Goal: Task Accomplishment & Management: Manage account settings

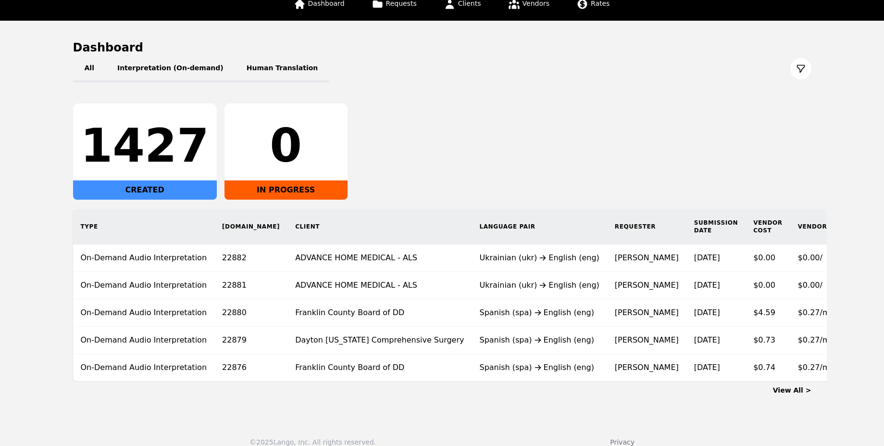
scroll to position [79, 0]
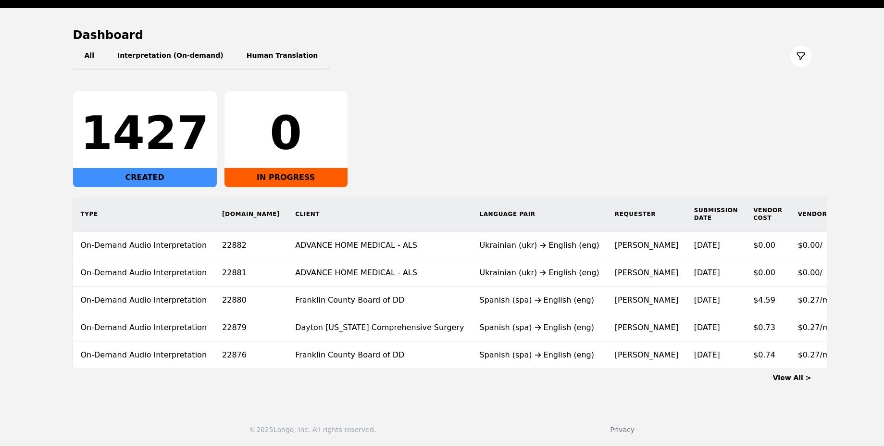
click at [793, 374] on link "View All >" at bounding box center [792, 378] width 38 height 8
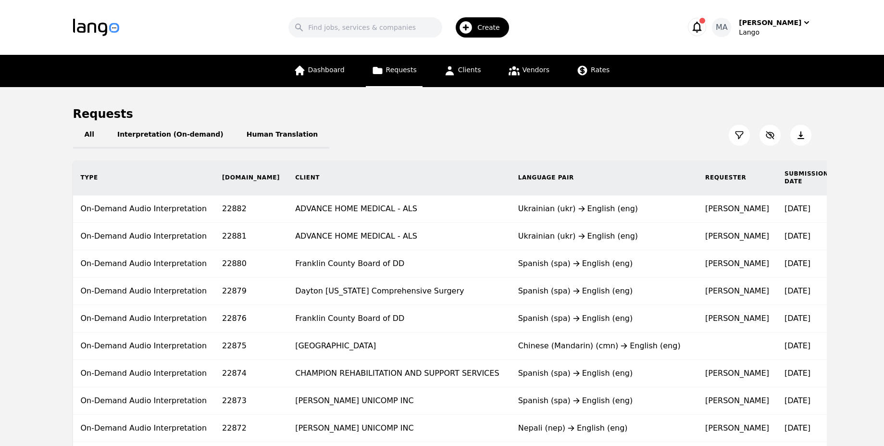
click at [759, 14] on div "Search Create MA [PERSON_NAME]" at bounding box center [442, 27] width 738 height 28
click at [446, 83] on link "Clients" at bounding box center [462, 71] width 49 height 32
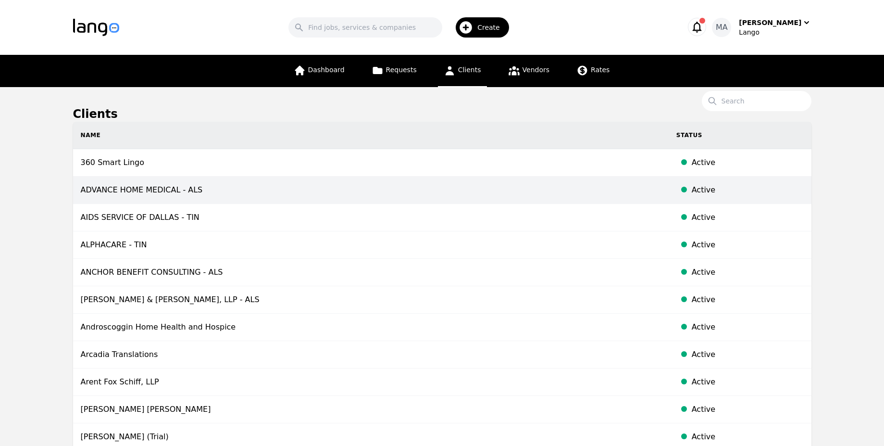
click at [408, 179] on td "ADVANCE HOME MEDICAL - ALS" at bounding box center [371, 189] width 596 height 27
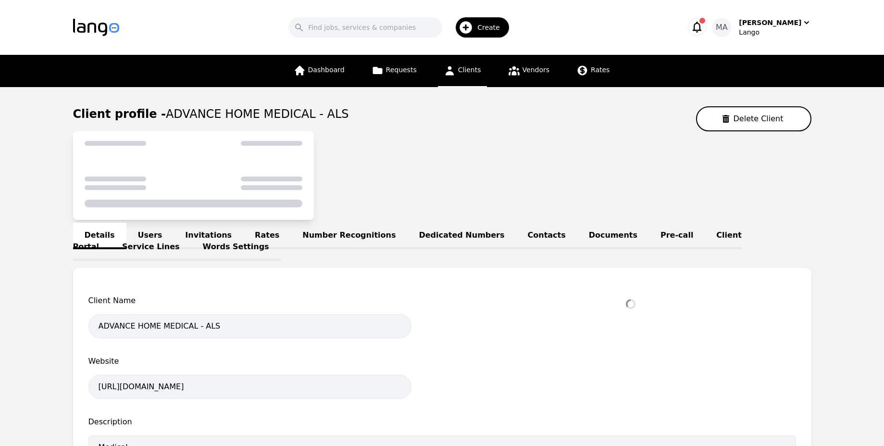
select select "active"
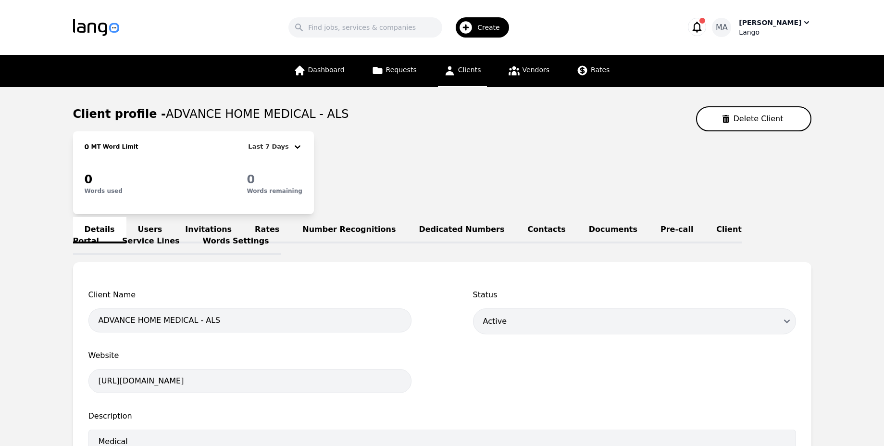
click at [763, 28] on div "Lango" at bounding box center [775, 32] width 72 height 10
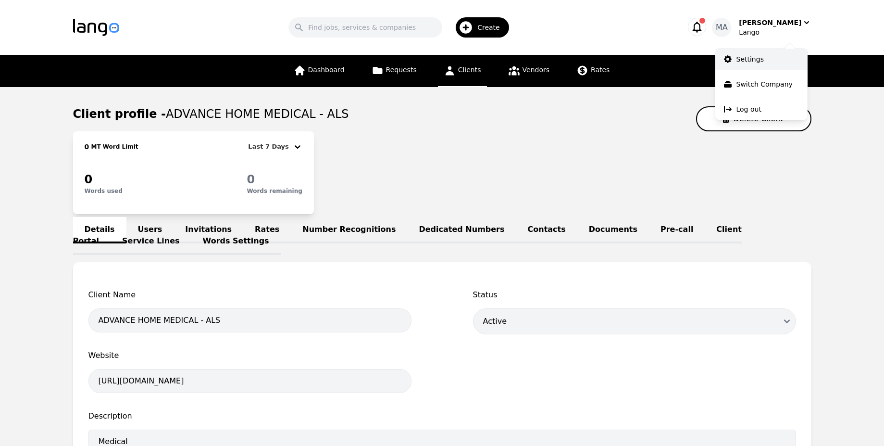
click at [743, 52] on link "Settings" at bounding box center [761, 59] width 92 height 21
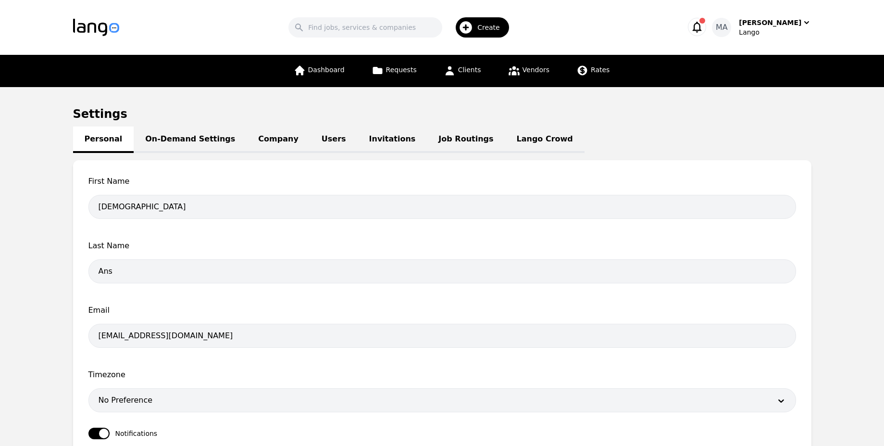
click at [484, 21] on div "Create" at bounding box center [482, 27] width 53 height 20
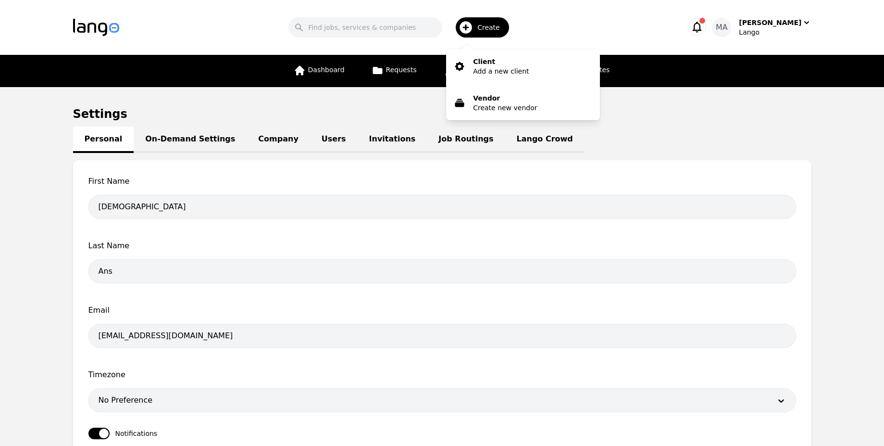
click at [484, 21] on div "Create" at bounding box center [482, 27] width 53 height 20
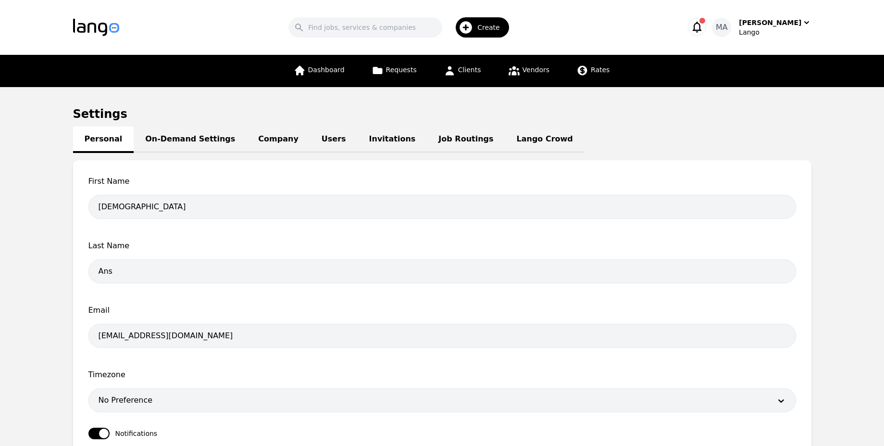
click at [484, 21] on div "Create" at bounding box center [482, 27] width 53 height 20
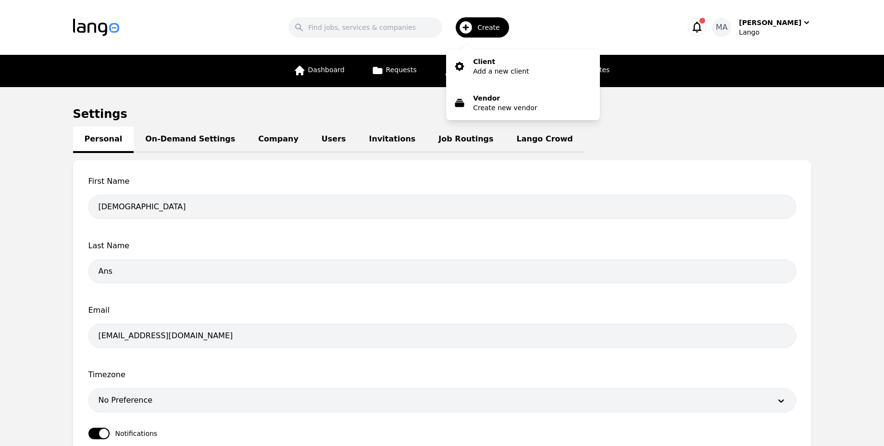
click at [86, 33] on img "button" at bounding box center [96, 27] width 46 height 17
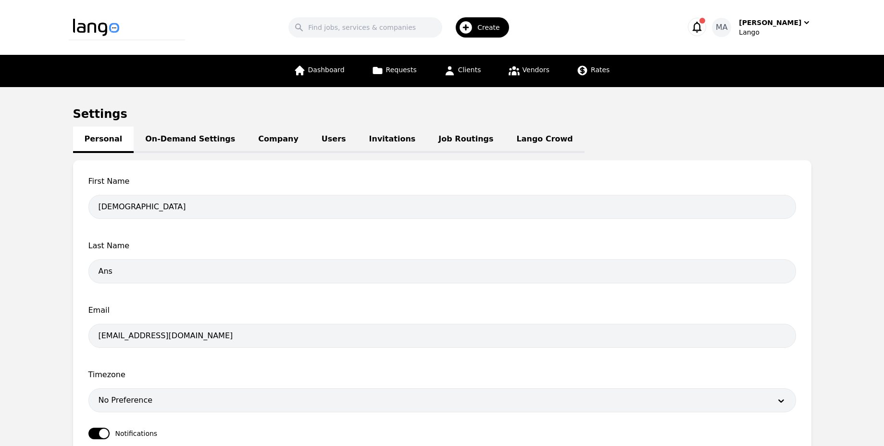
click at [86, 33] on img "button" at bounding box center [96, 27] width 46 height 17
